Goal: Use online tool/utility: Utilize a website feature to perform a specific function

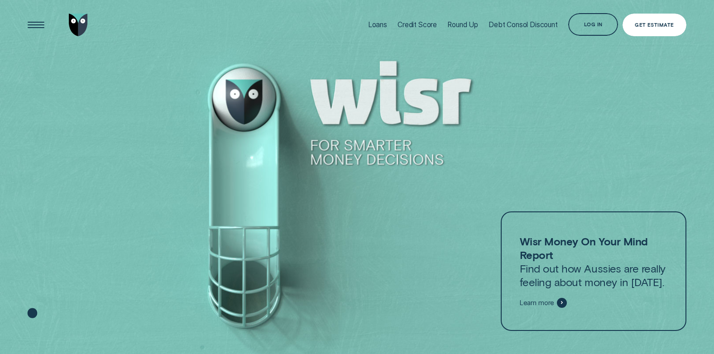
click at [669, 25] on div "Get Estimate" at bounding box center [653, 25] width 39 height 5
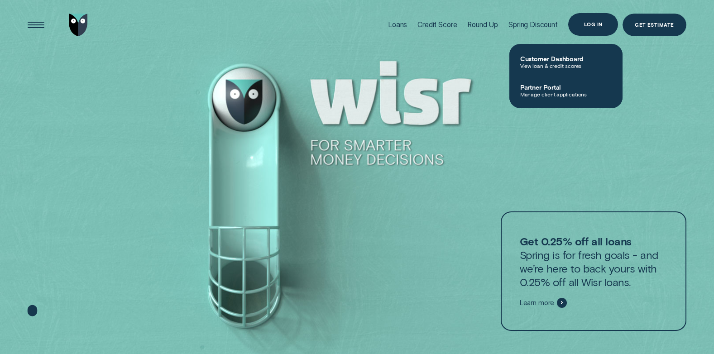
click at [596, 22] on div "Log in" at bounding box center [593, 24] width 19 height 5
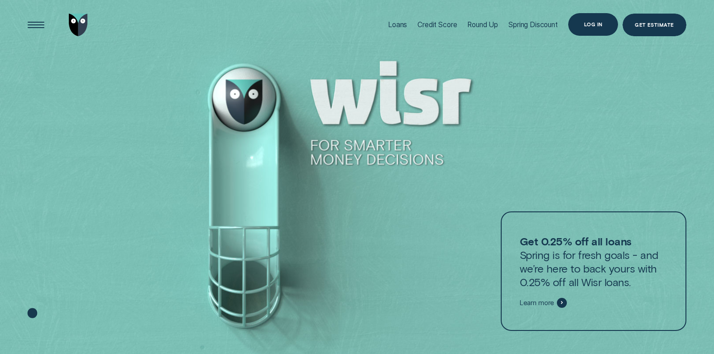
click at [589, 28] on div "Log in" at bounding box center [593, 24] width 50 height 23
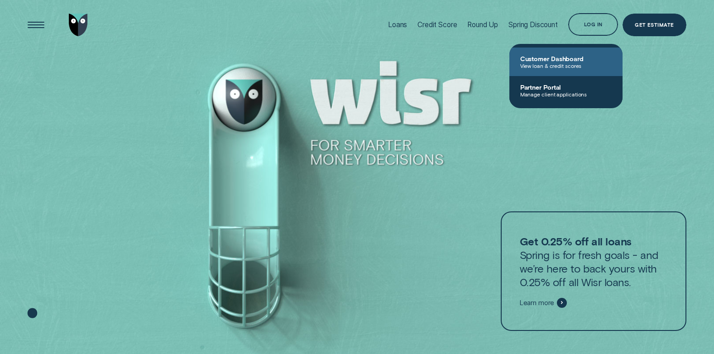
click at [558, 65] on span "View loan & credit scores" at bounding box center [565, 65] width 91 height 6
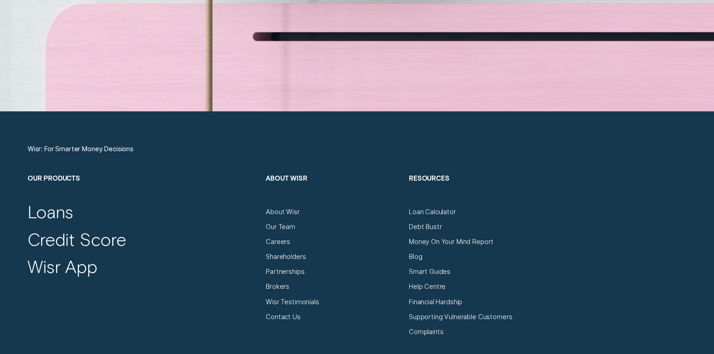
scroll to position [3122, 0]
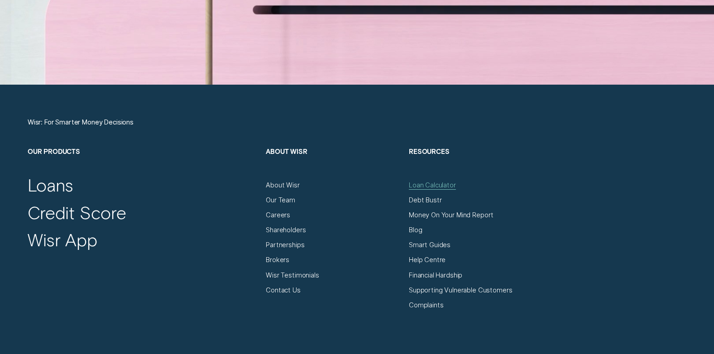
click at [425, 187] on div "Loan Calculator" at bounding box center [432, 185] width 47 height 8
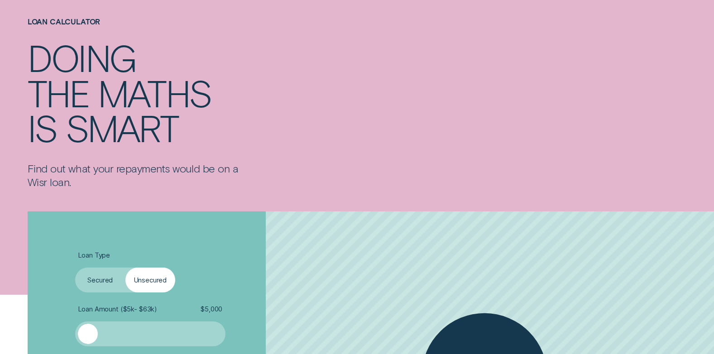
scroll to position [136, 0]
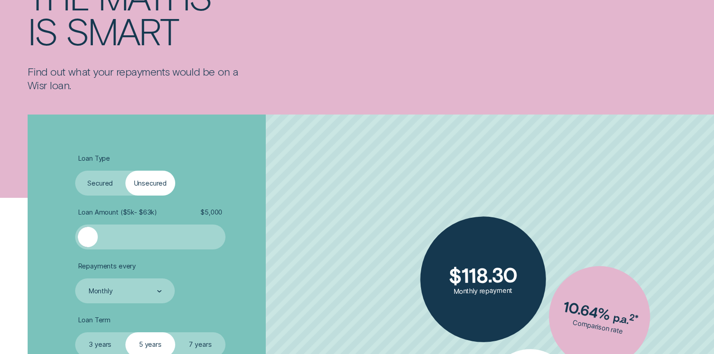
click at [101, 183] on label "Secured" at bounding box center [100, 183] width 50 height 25
click at [75, 171] on input "Secured" at bounding box center [75, 171] width 0 height 0
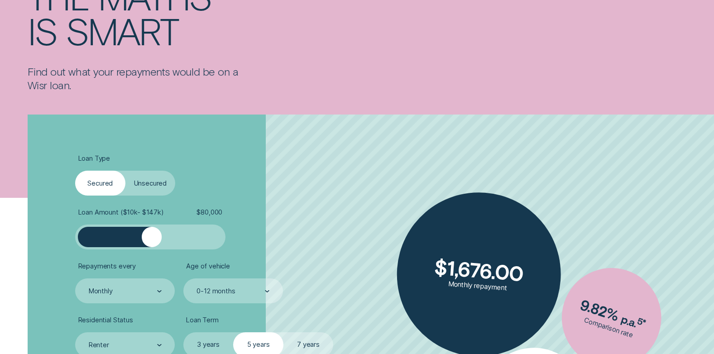
drag, startPoint x: 94, startPoint y: 236, endPoint x: 152, endPoint y: 242, distance: 58.3
click at [152, 242] on div at bounding box center [152, 237] width 20 height 20
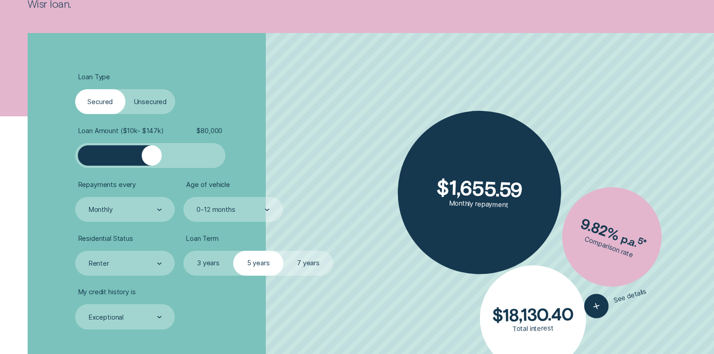
scroll to position [226, 0]
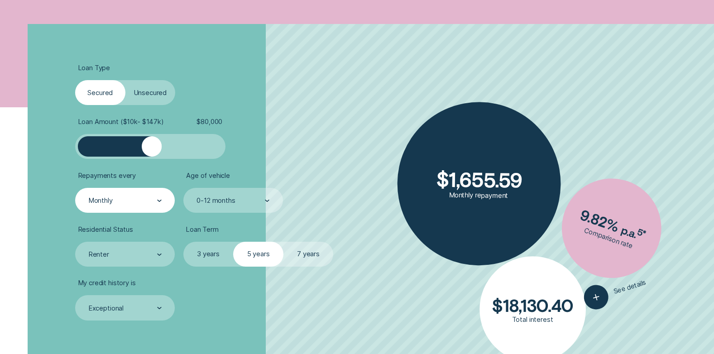
click at [156, 200] on div "Monthly" at bounding box center [125, 200] width 74 height 9
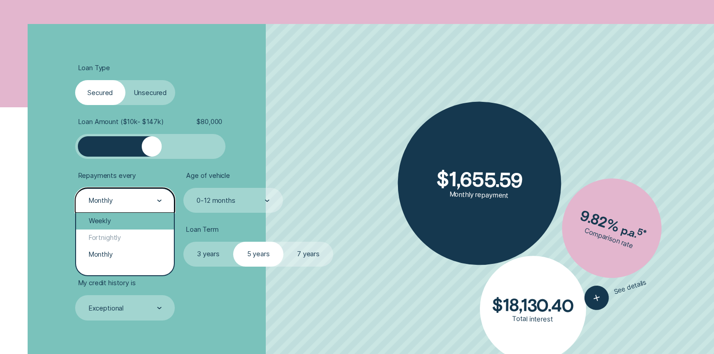
click at [103, 219] on div "Weekly" at bounding box center [125, 221] width 98 height 17
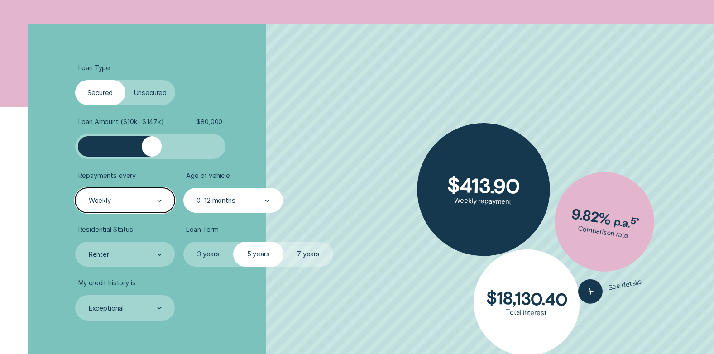
click at [270, 202] on div "0-12 months" at bounding box center [233, 200] width 100 height 25
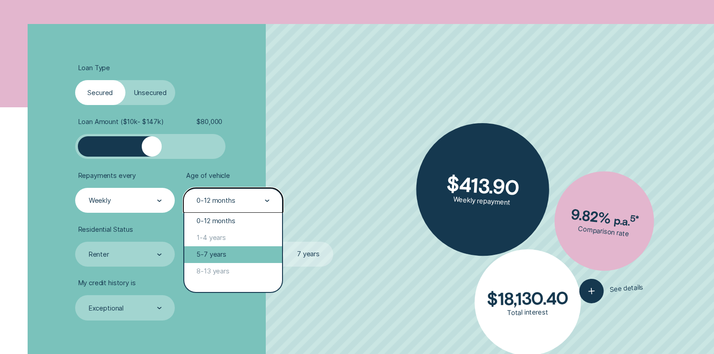
click at [219, 258] on div "5-7 years" at bounding box center [233, 254] width 98 height 17
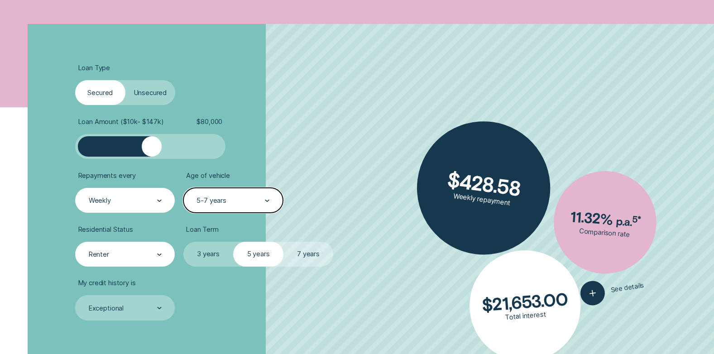
click at [162, 262] on div "Renter" at bounding box center [125, 254] width 100 height 25
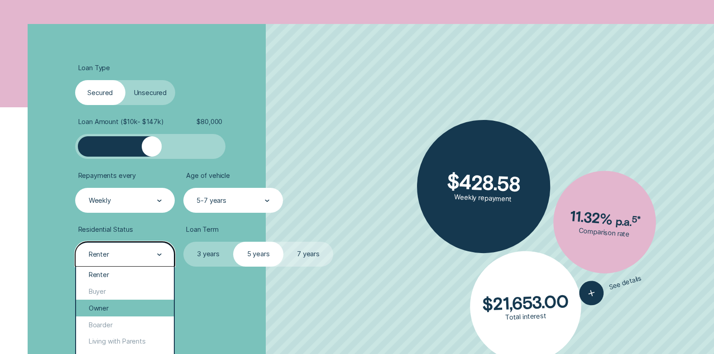
click at [129, 306] on div "Owner" at bounding box center [125, 308] width 98 height 17
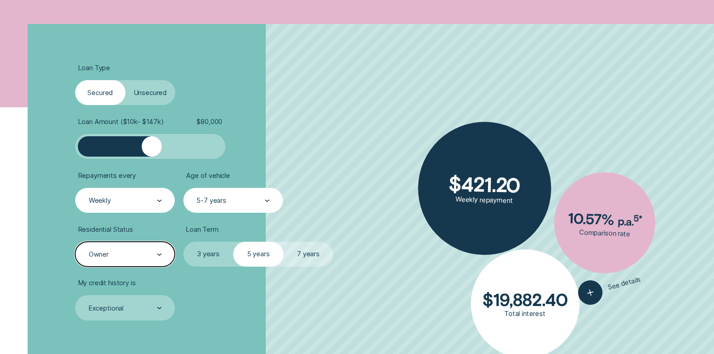
click at [317, 254] on label "7 years" at bounding box center [308, 254] width 50 height 25
click at [283, 242] on input "7 years" at bounding box center [283, 242] width 0 height 0
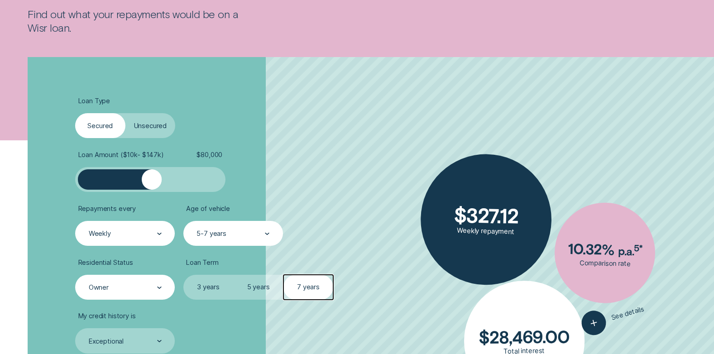
scroll to position [181, 0]
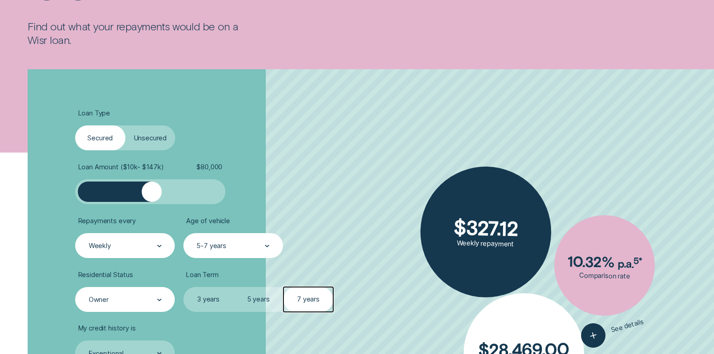
click at [143, 132] on label "Unsecured" at bounding box center [150, 137] width 50 height 25
click at [125, 125] on input "Unsecured" at bounding box center [125, 125] width 0 height 0
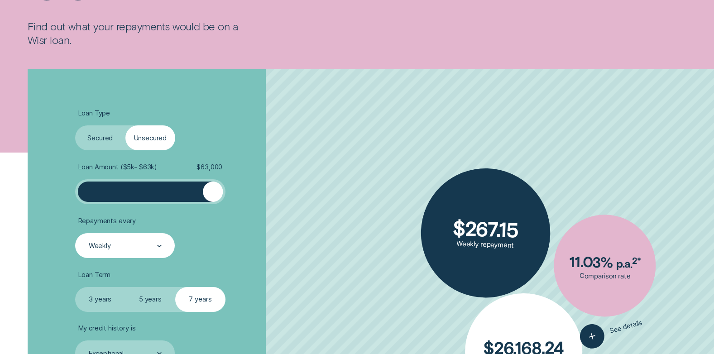
click at [100, 136] on label "Secured" at bounding box center [100, 137] width 50 height 25
click at [75, 125] on input "Secured" at bounding box center [75, 125] width 0 height 0
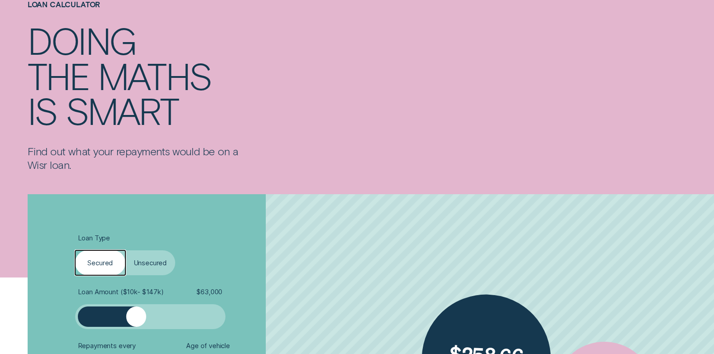
scroll to position [0, 0]
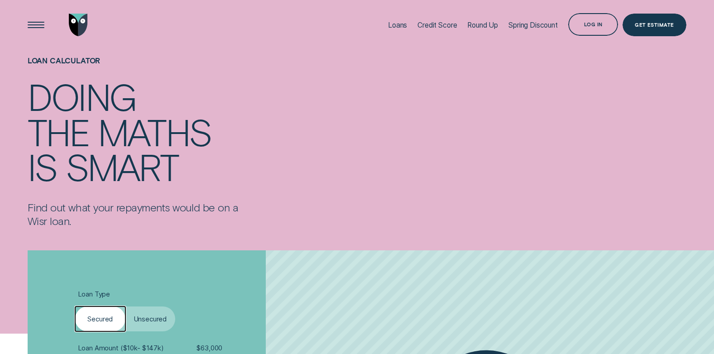
scroll to position [3122, 0]
